Goal: Task Accomplishment & Management: Use online tool/utility

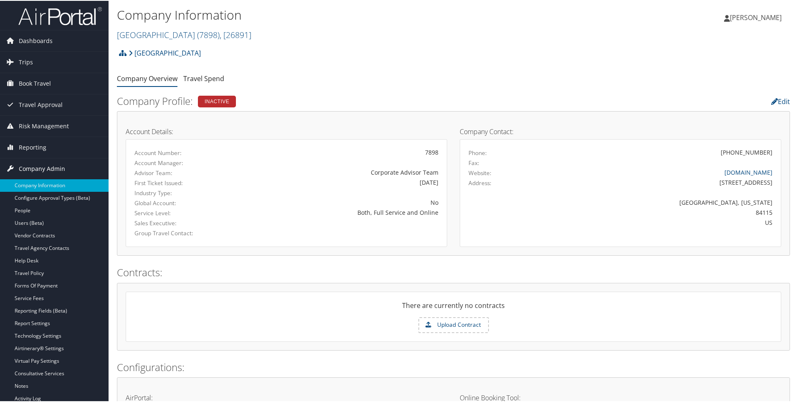
click at [48, 168] on span "Company Admin" at bounding box center [42, 167] width 46 height 21
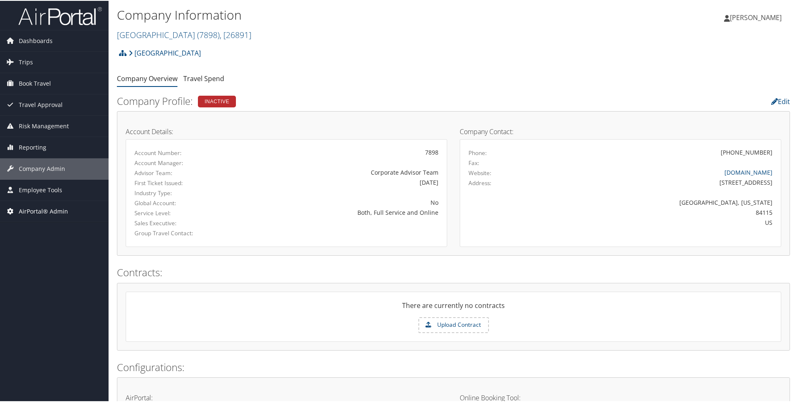
click at [39, 211] on span "AirPortal® Admin" at bounding box center [43, 210] width 49 height 21
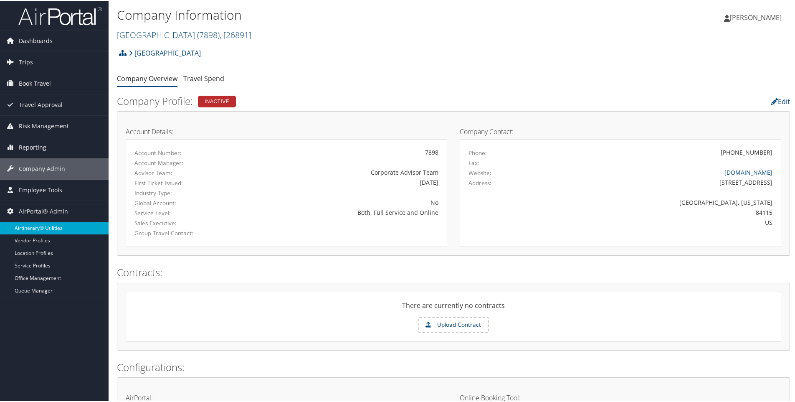
click at [42, 226] on link "Airtinerary® Utilities" at bounding box center [54, 227] width 109 height 13
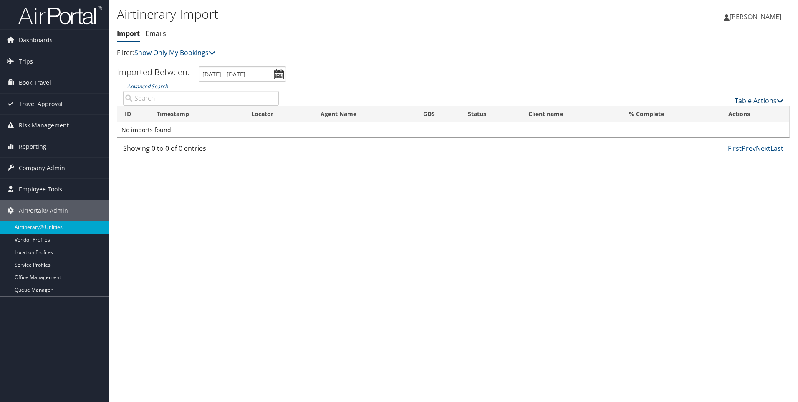
click at [780, 98] on icon at bounding box center [780, 100] width 7 height 7
click at [702, 129] on link "Import Itinerary" at bounding box center [732, 128] width 110 height 14
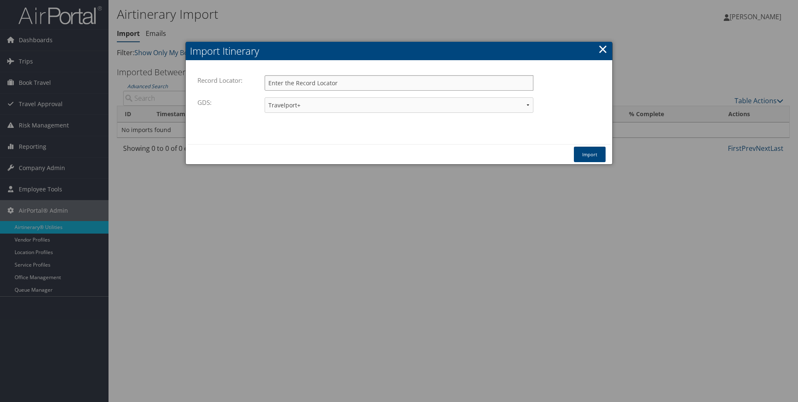
click at [339, 75] on input "Record Locator:" at bounding box center [399, 82] width 269 height 15
type input "dq9yjs"
click at [590, 157] on button "Import" at bounding box center [590, 154] width 32 height 15
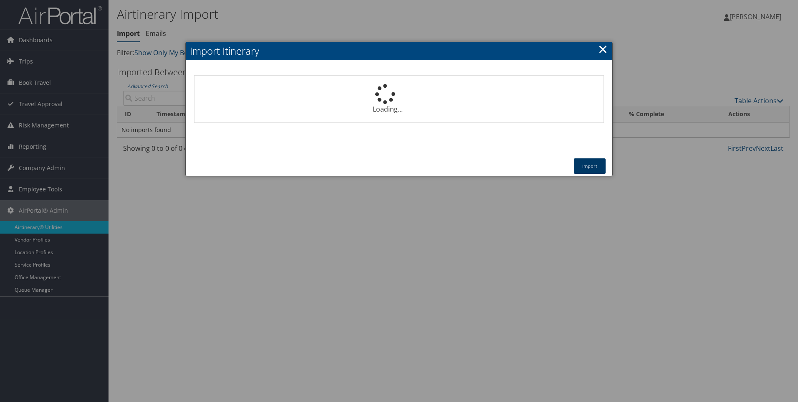
select select "1P"
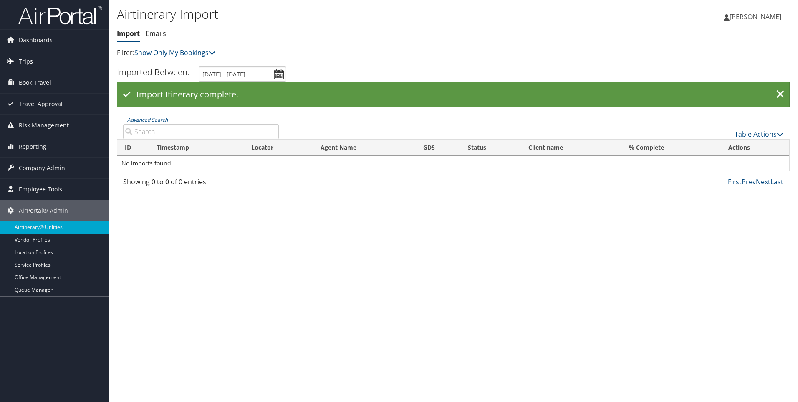
click at [28, 56] on span "Trips" at bounding box center [26, 61] width 14 height 21
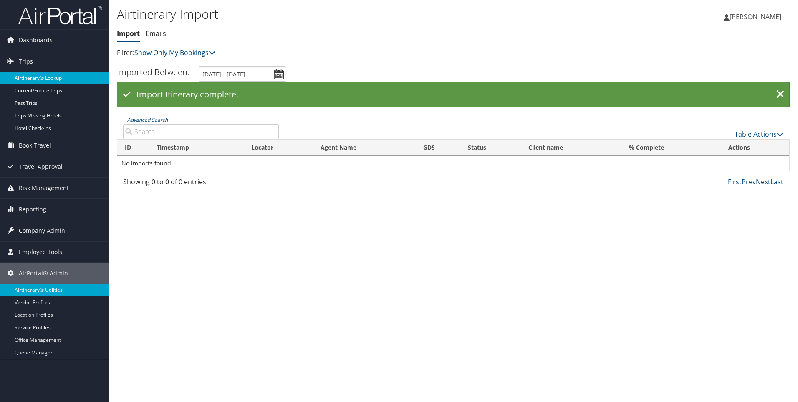
click at [29, 80] on link "Airtinerary® Lookup" at bounding box center [54, 78] width 109 height 13
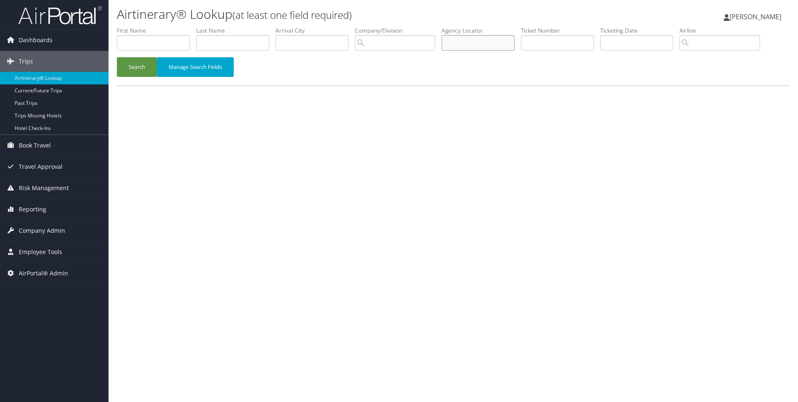
click at [457, 46] on input "text" at bounding box center [478, 42] width 73 height 15
type input "dq9yjs"
click at [117, 57] on button "Search" at bounding box center [137, 67] width 40 height 20
